Goal: Information Seeking & Learning: Learn about a topic

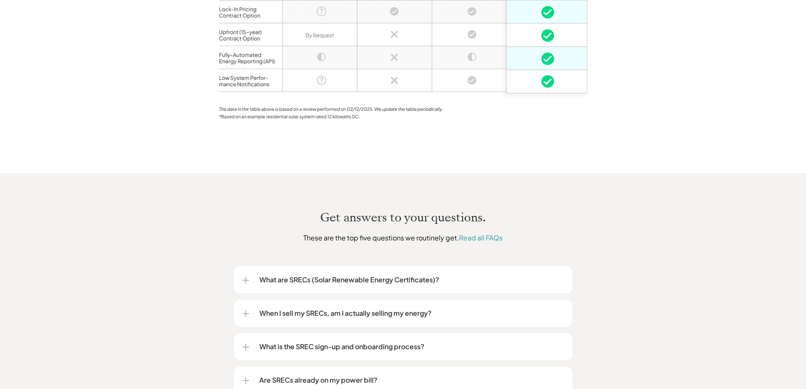
scroll to position [1058, 0]
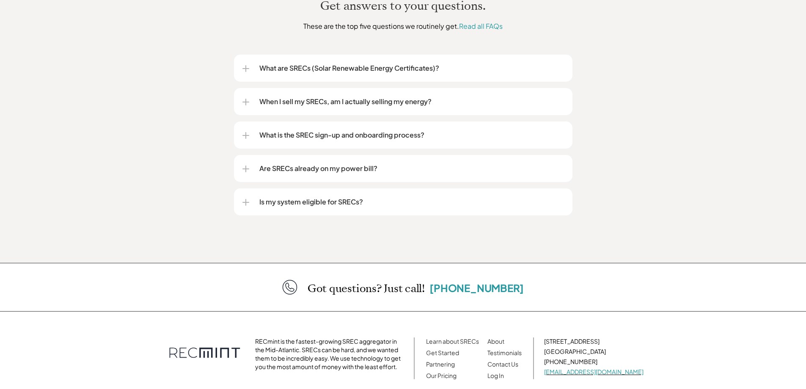
click at [239, 55] on div "What are SRECs (Solar Renewable Energy Certificates)?" at bounding box center [403, 68] width 339 height 27
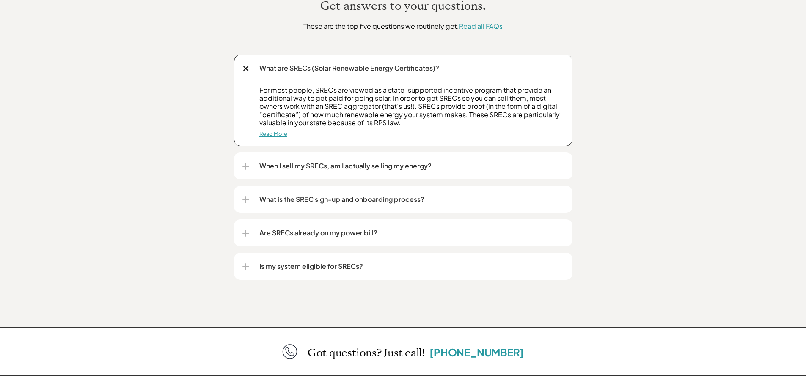
click at [275, 130] on link "Read More" at bounding box center [273, 133] width 28 height 7
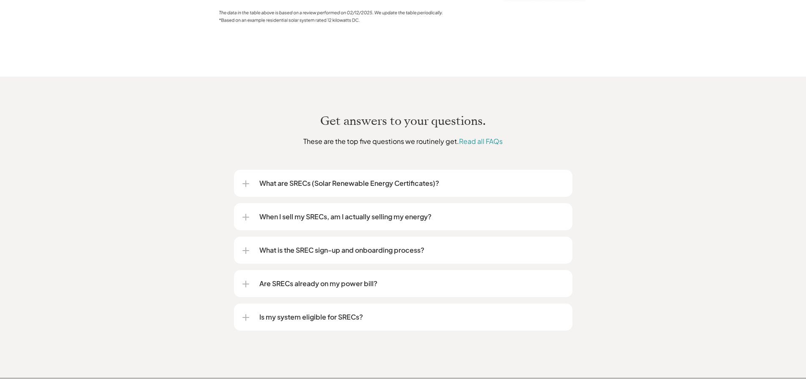
scroll to position [1032, 0]
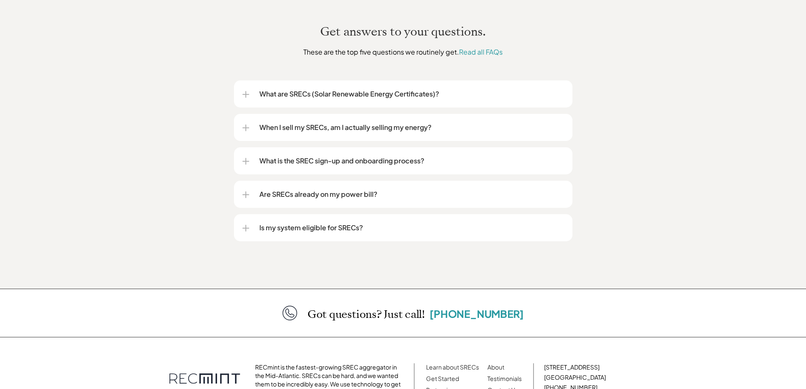
click at [251, 116] on div "When I sell my SRECs, am I actually selling my energy?" at bounding box center [404, 127] width 322 height 27
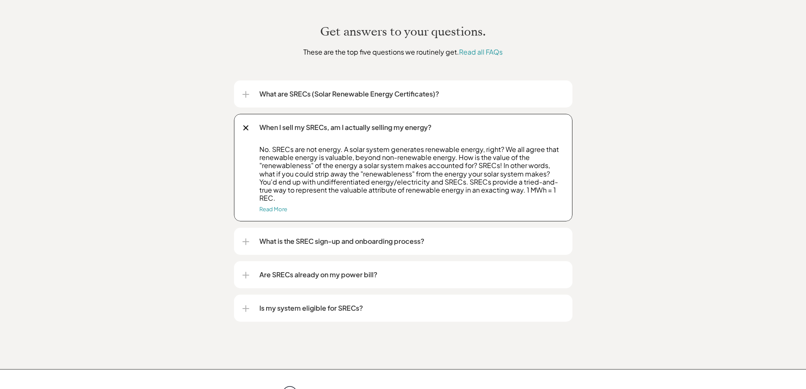
click at [250, 265] on div "Are SRECs already on my power bill?" at bounding box center [404, 274] width 322 height 27
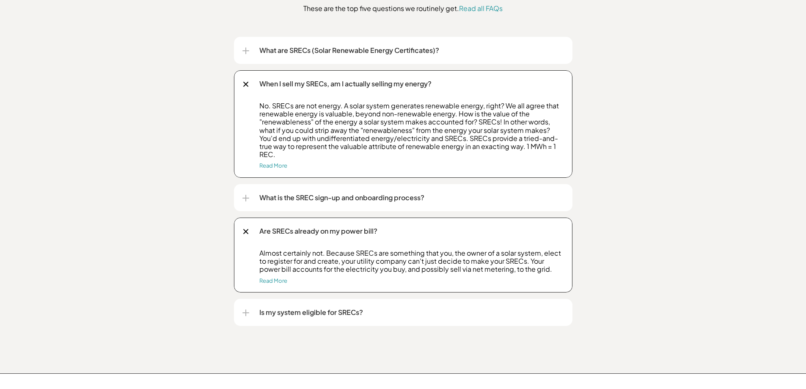
scroll to position [1117, 0]
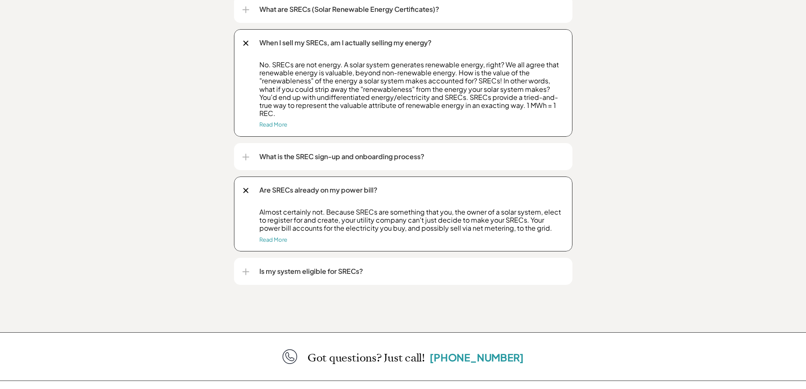
click at [249, 268] on div at bounding box center [246, 271] width 7 height 7
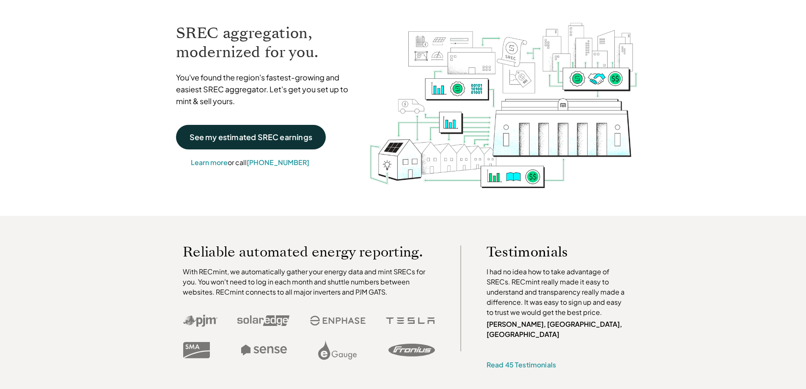
scroll to position [18, 0]
